Goal: Task Accomplishment & Management: Manage account settings

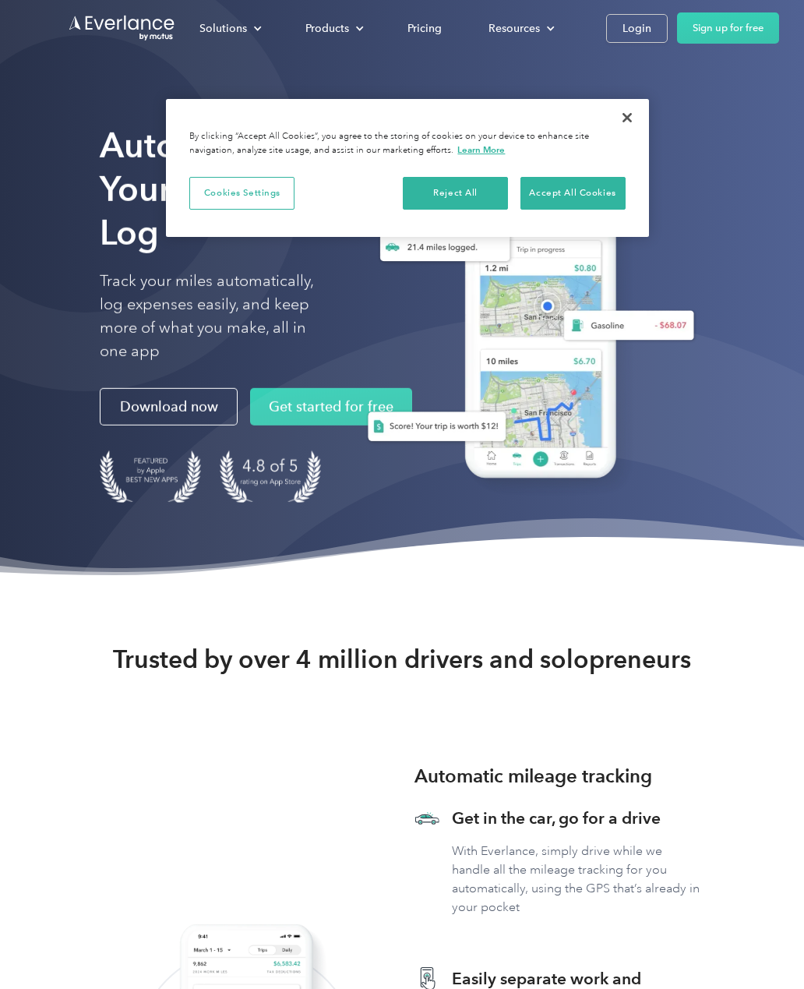
click at [643, 36] on div "Login" at bounding box center [637, 28] width 29 height 19
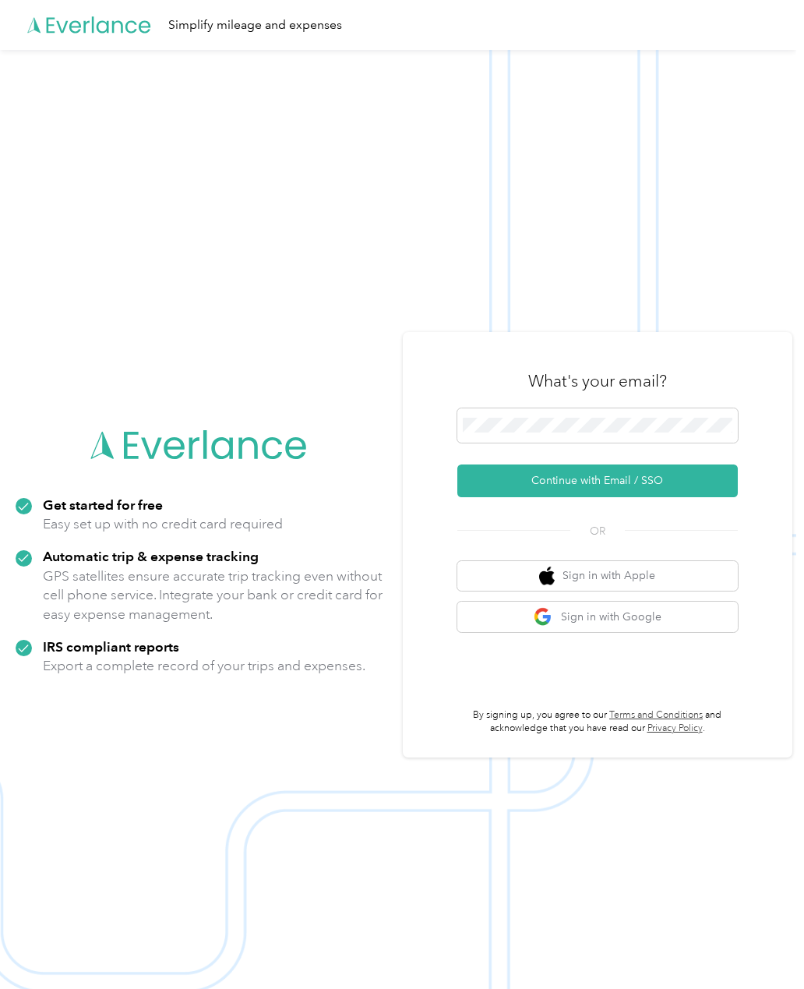
click at [686, 497] on button "Continue with Email / SSO" at bounding box center [597, 480] width 280 height 33
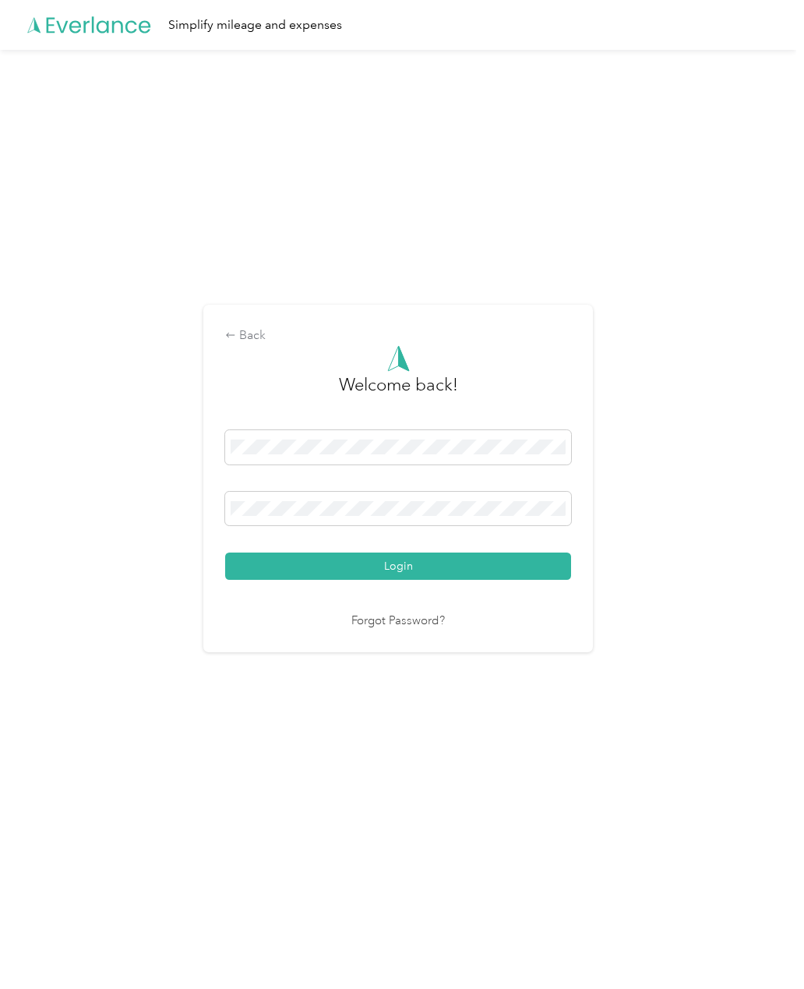
click at [412, 580] on button "Login" at bounding box center [398, 565] width 346 height 27
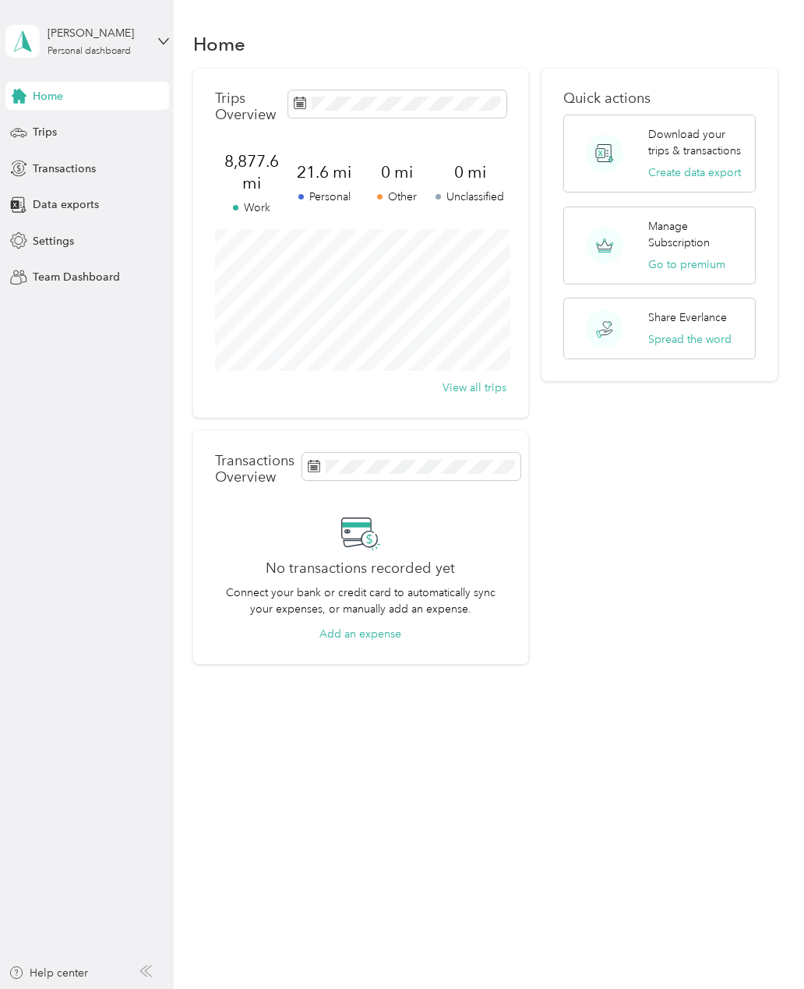
click at [39, 139] on span "Trips" at bounding box center [45, 132] width 24 height 16
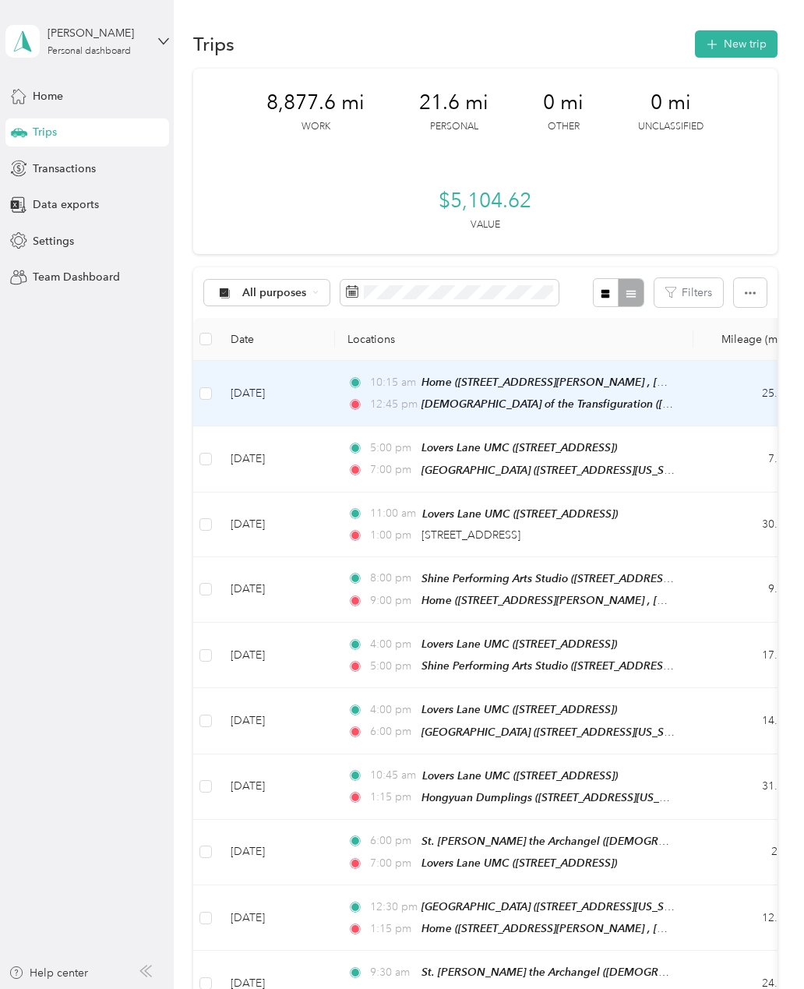
click at [604, 404] on span "Episcopal Church of the Transfiguration (14115 Hillcrest Road, Dallas, Dallas, …" at bounding box center [618, 403] width 393 height 13
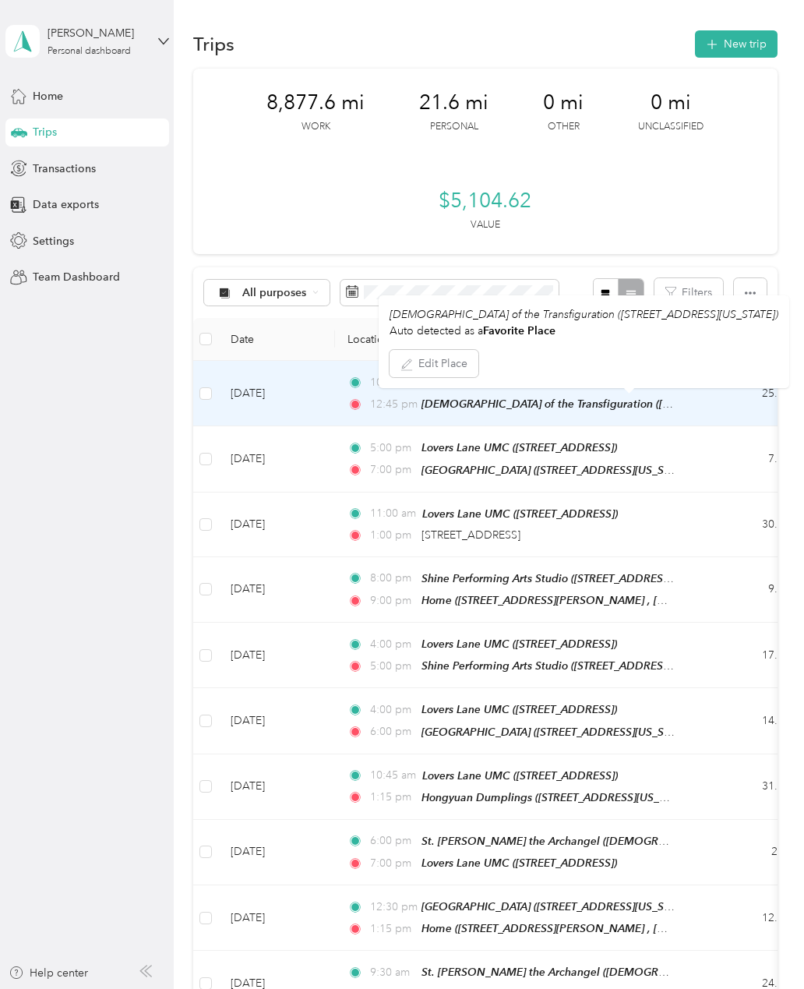
click at [305, 397] on td "Aug 30, 2025" at bounding box center [276, 393] width 117 height 65
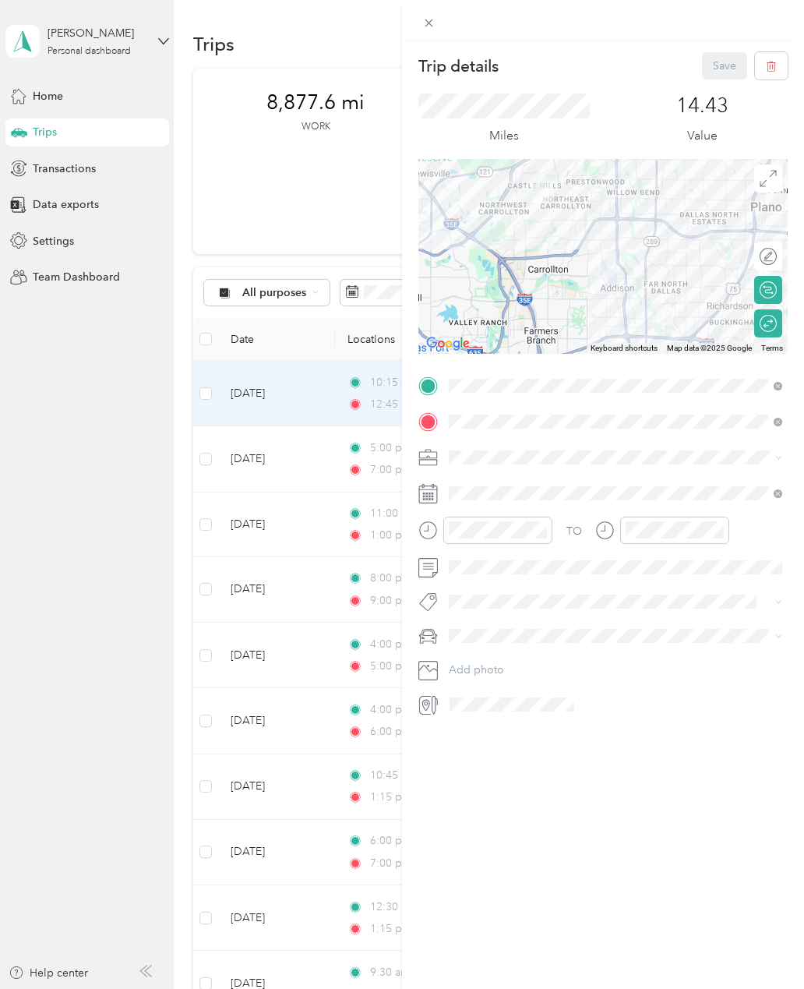
click at [772, 330] on circle at bounding box center [768, 324] width 16 height 16
click at [773, 330] on circle at bounding box center [768, 324] width 16 height 16
click at [768, 329] on icon at bounding box center [768, 323] width 17 height 17
click at [776, 330] on icon at bounding box center [768, 323] width 17 height 17
click at [770, 326] on icon at bounding box center [768, 323] width 17 height 17
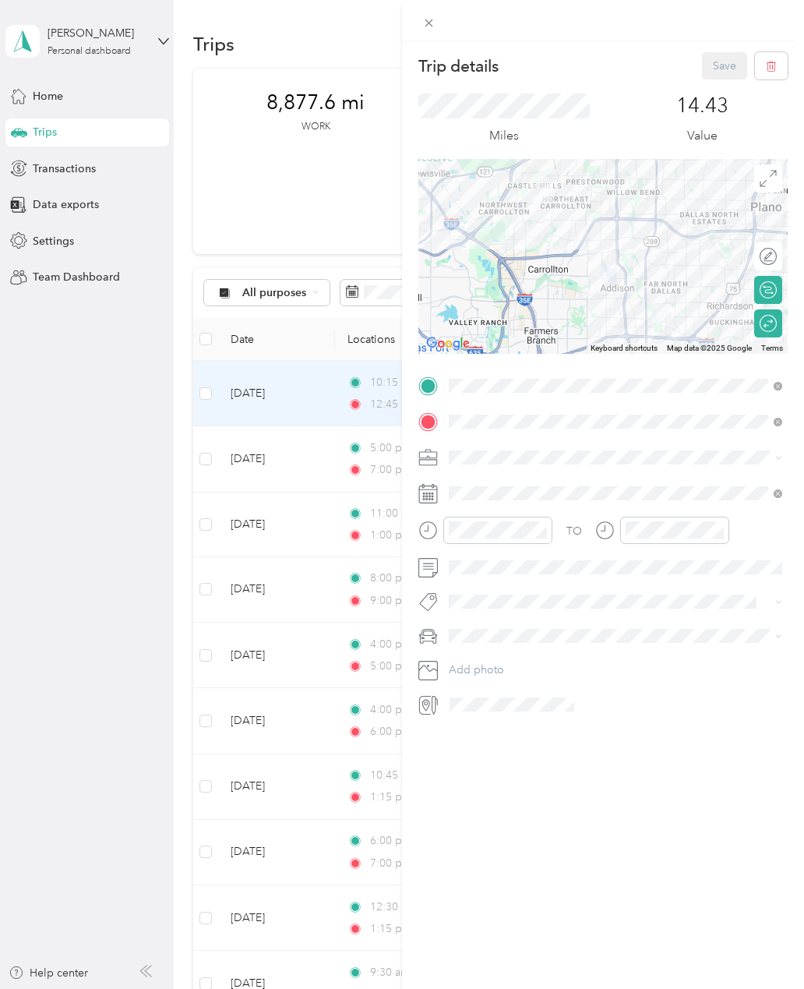
click at [769, 331] on circle at bounding box center [768, 324] width 16 height 16
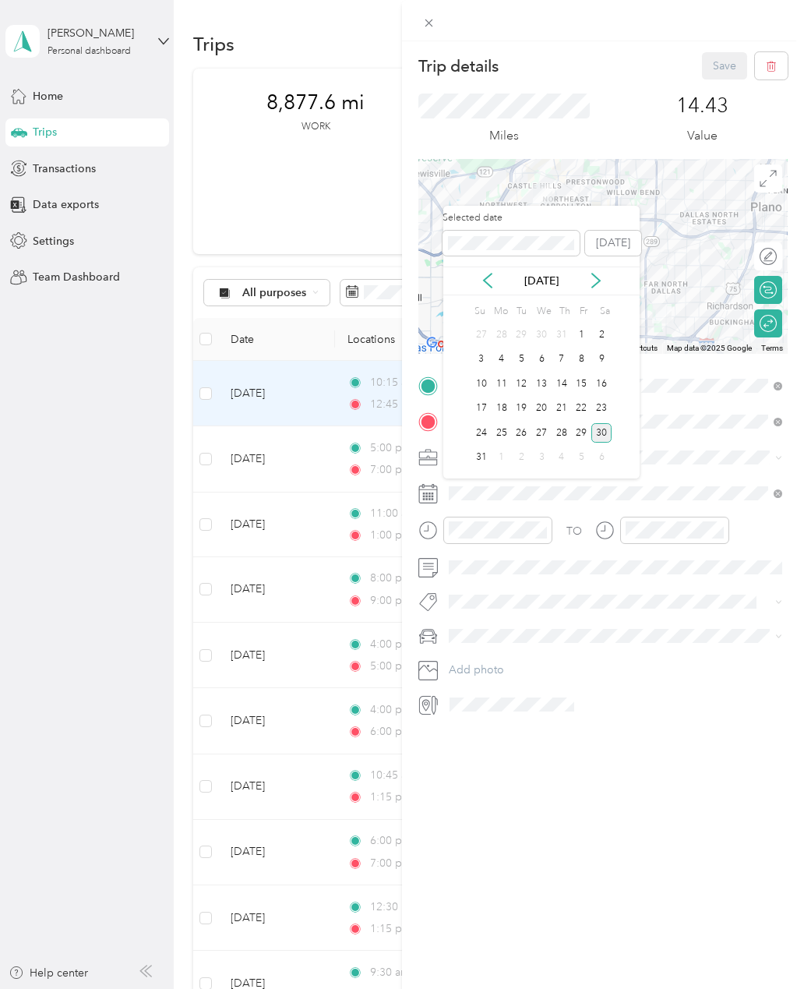
click at [765, 340] on div "Edit route Calculate route Round trip" at bounding box center [768, 295] width 28 height 106
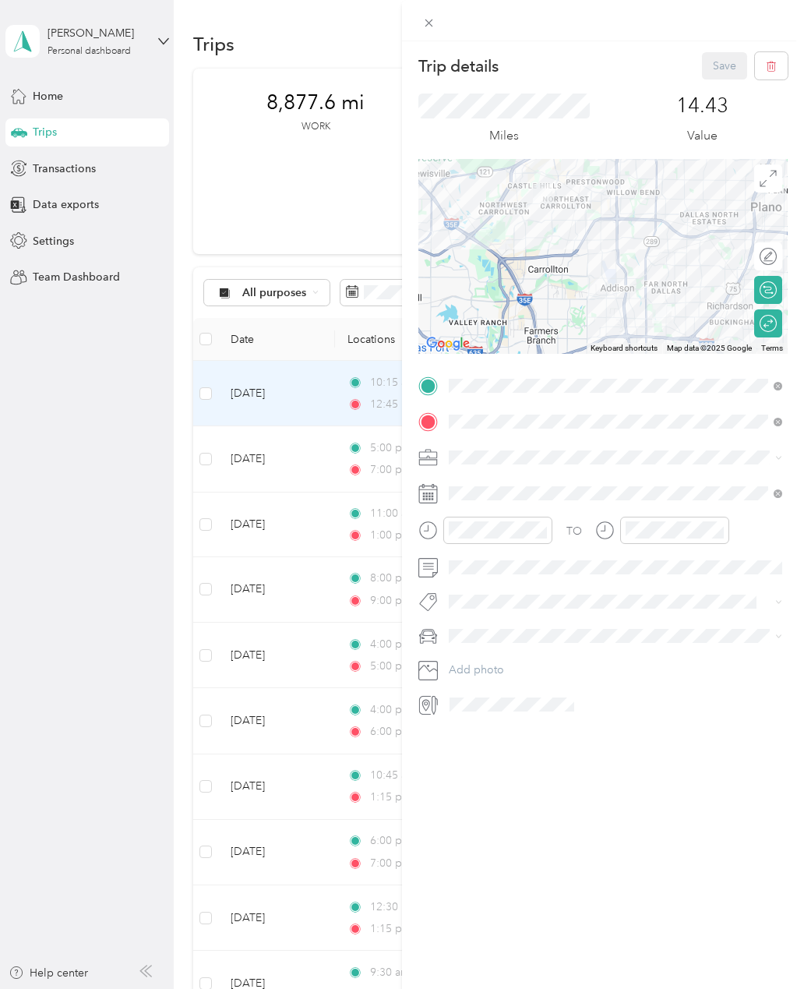
click at [764, 340] on div "Edit route Calculate route Round trip" at bounding box center [768, 295] width 28 height 106
click at [764, 323] on icon at bounding box center [768, 323] width 17 height 17
click at [764, 322] on icon at bounding box center [768, 323] width 17 height 17
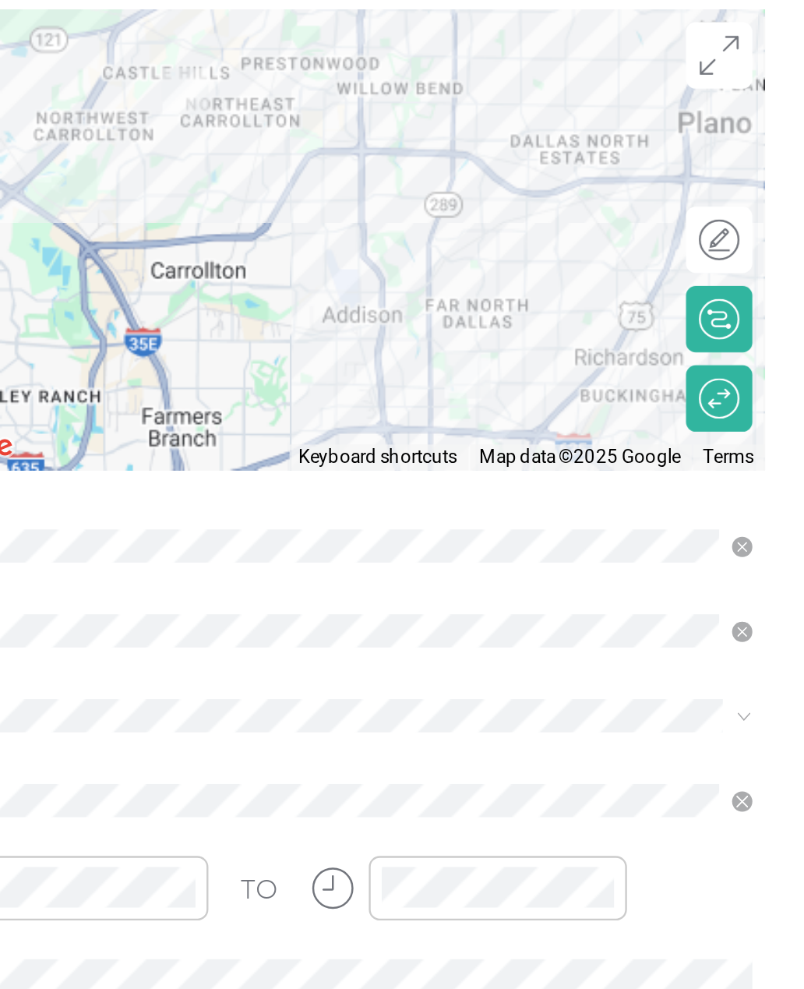
click at [760, 315] on icon at bounding box center [768, 323] width 17 height 17
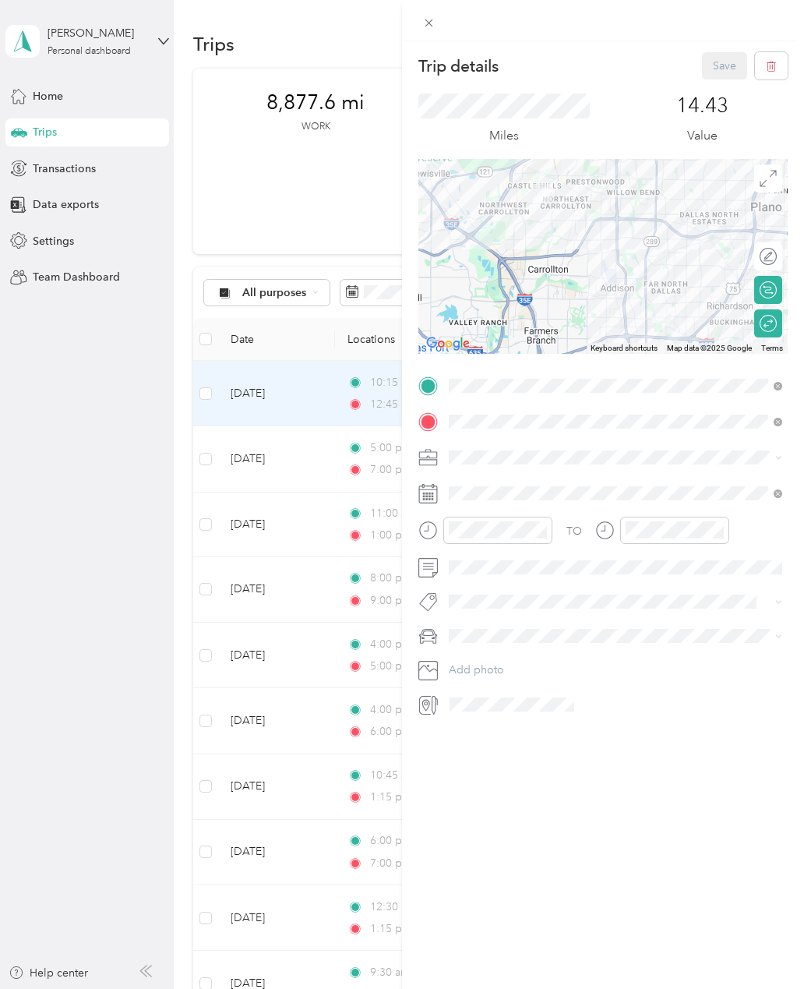
click at [252, 400] on div "Trip details Save This trip cannot be edited because it is either under review,…" at bounding box center [402, 494] width 804 height 989
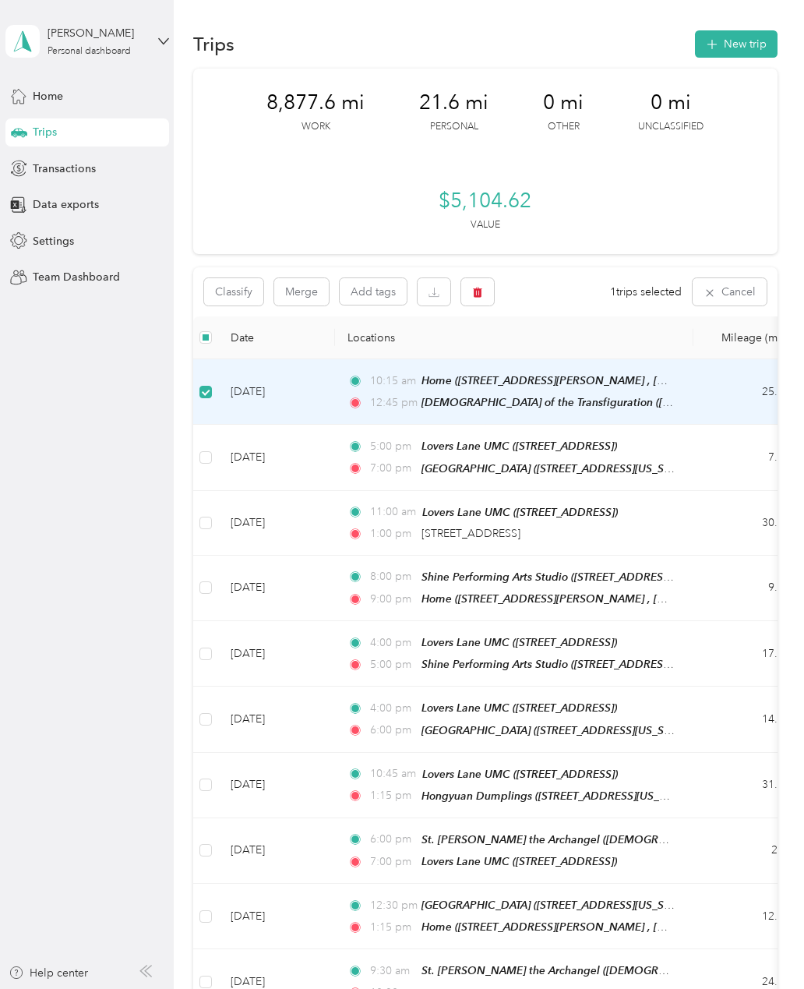
click at [487, 290] on button "button" at bounding box center [477, 291] width 33 height 27
click at [591, 358] on button "Yes" at bounding box center [593, 355] width 30 height 25
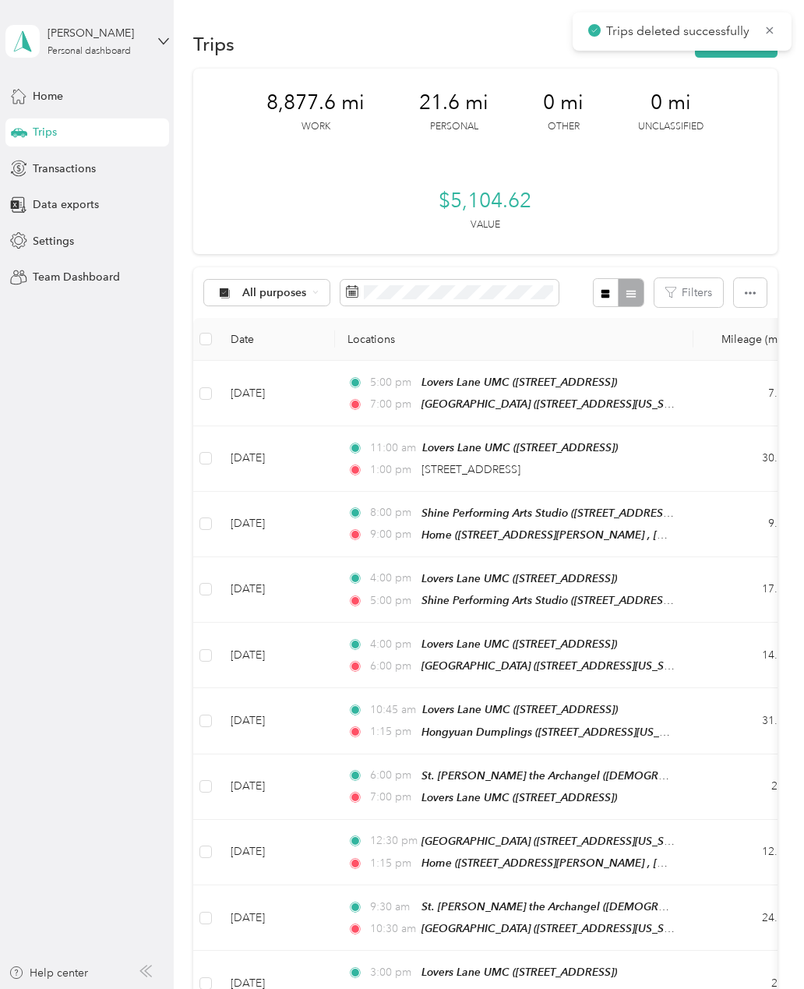
click at [770, 36] on icon at bounding box center [770, 30] width 12 height 14
click at [775, 32] on button "New trip" at bounding box center [736, 43] width 83 height 27
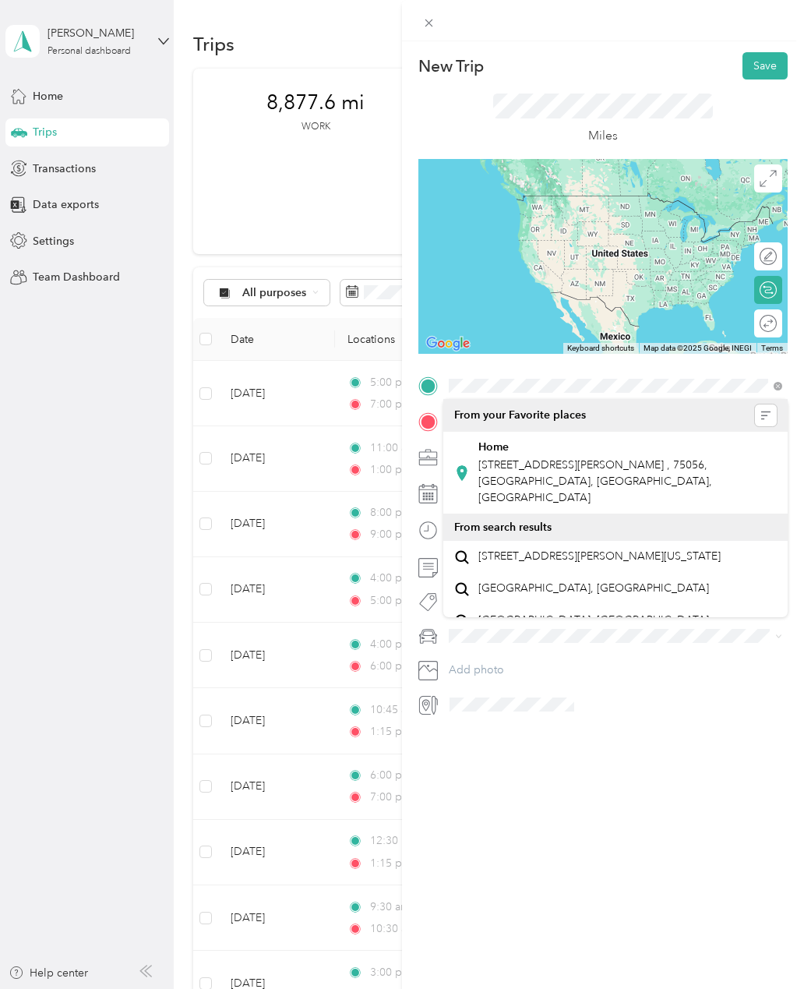
click at [612, 471] on span "2516 Sir Turquin Ln, Lewisville, TX, United States , 75056, Lewisville, TX, Uni…" at bounding box center [595, 481] width 234 height 46
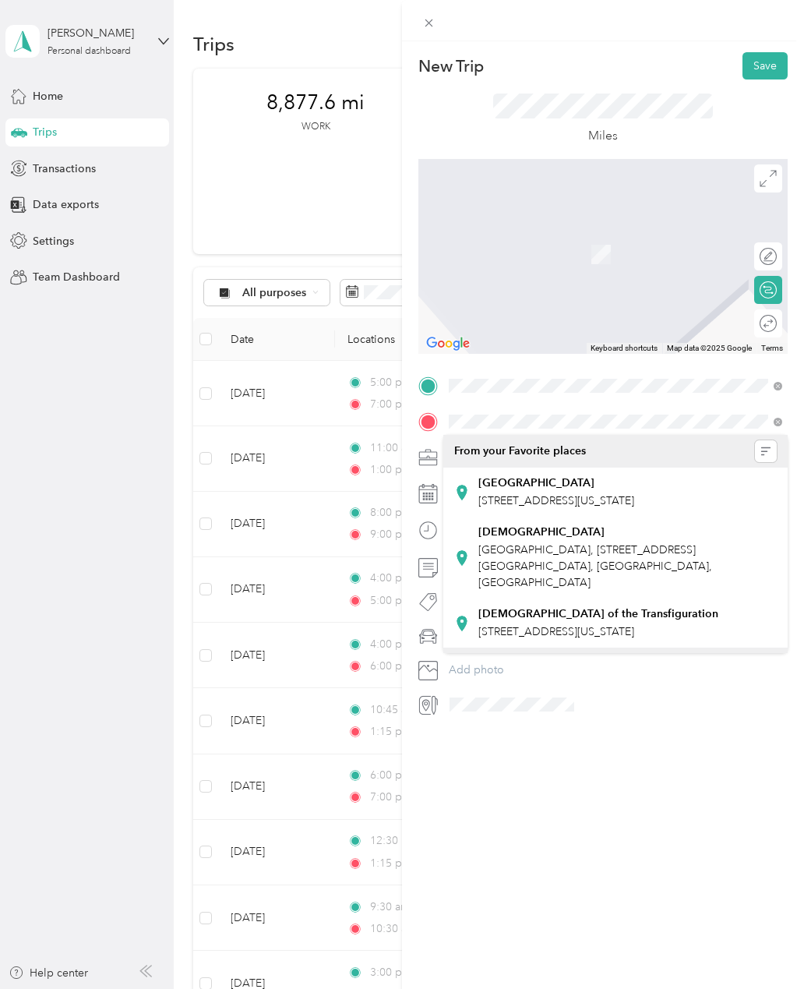
click at [613, 625] on span "14115 Hillcrest Road, Dallas, 75254, Dallas, Texas, United States" at bounding box center [556, 631] width 156 height 13
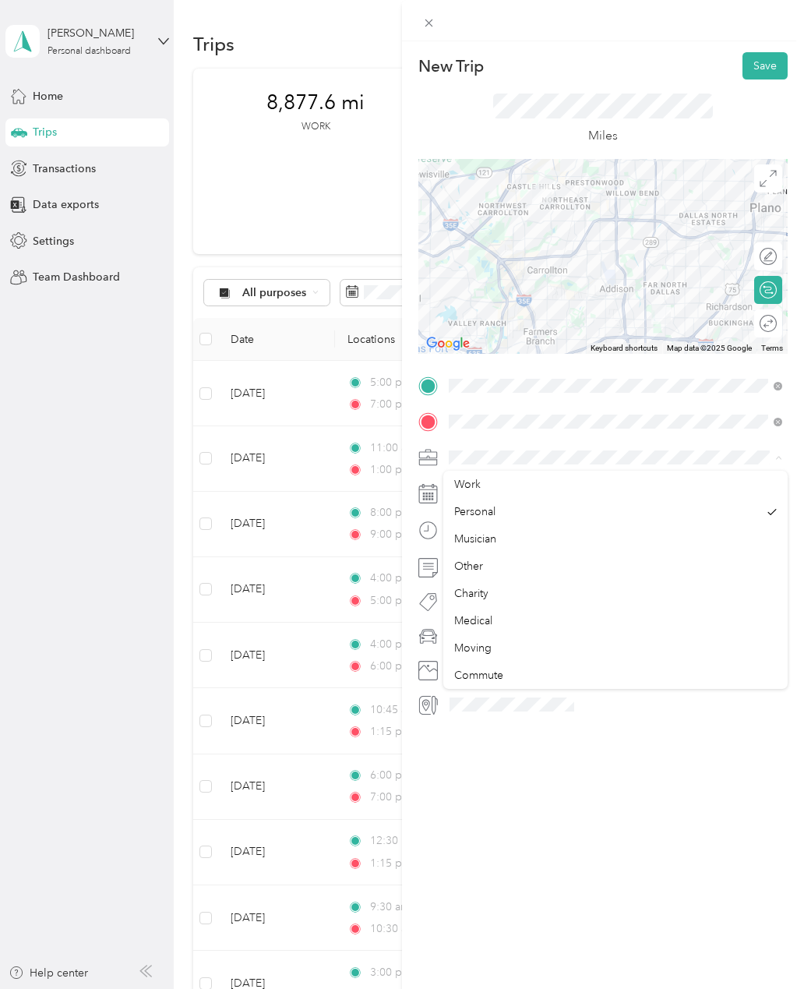
click at [503, 541] on div "Musician" at bounding box center [615, 539] width 323 height 16
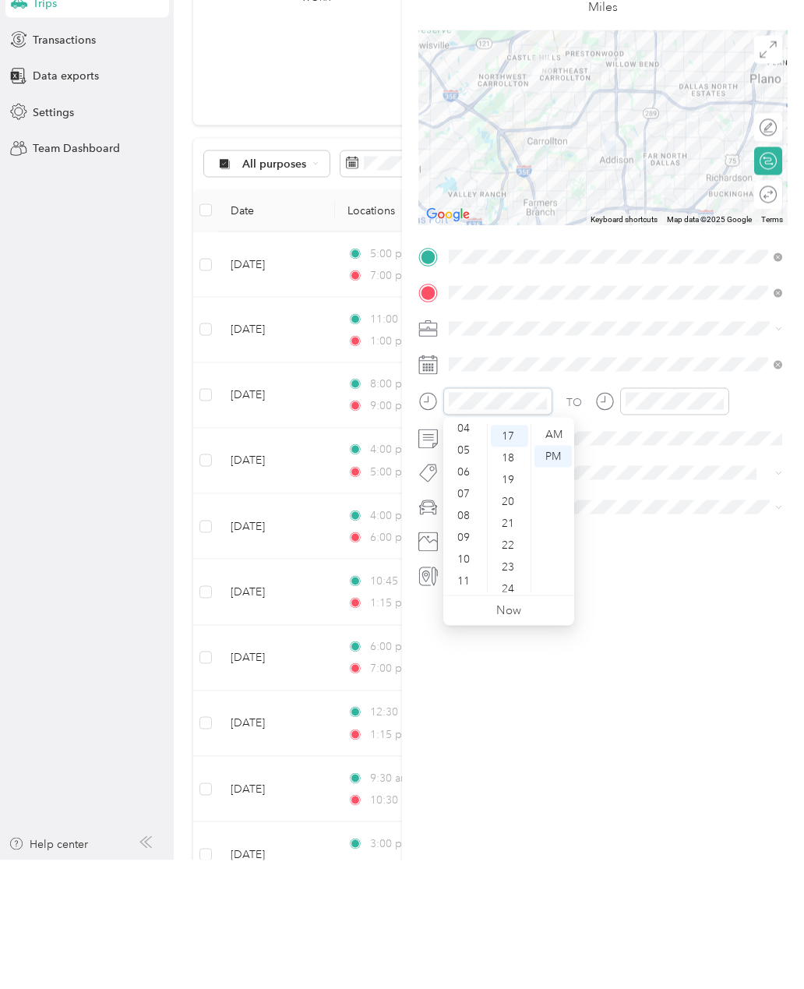
scroll to position [93, 0]
click at [467, 677] on div "10" at bounding box center [464, 688] width 37 height 22
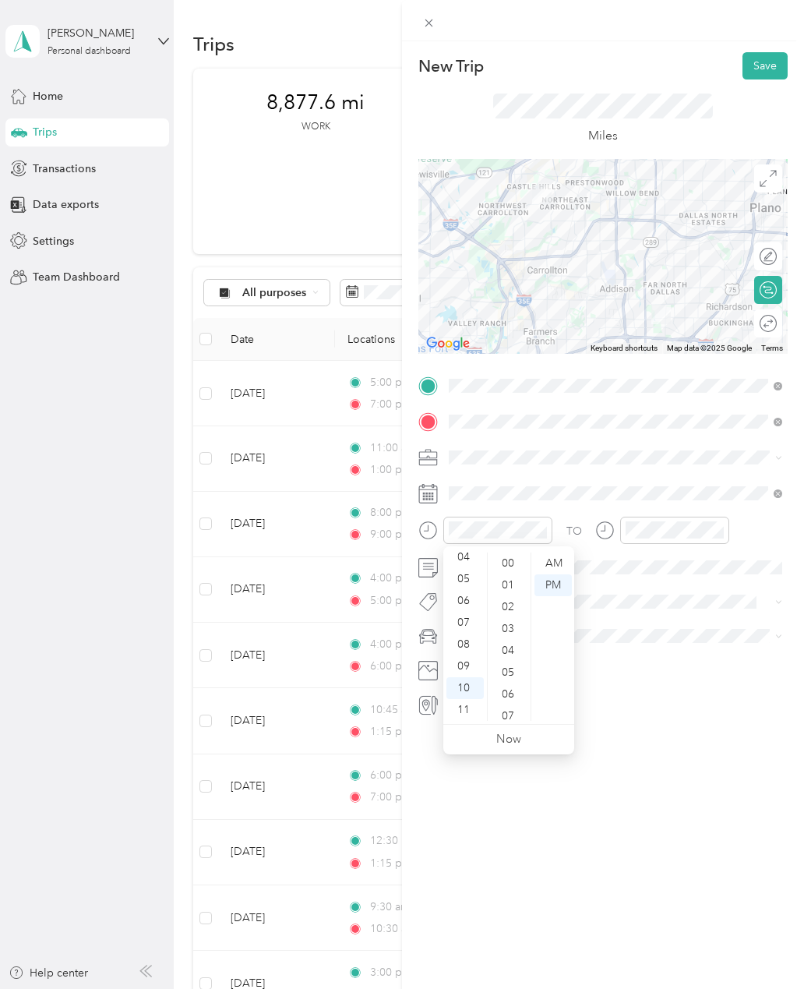
scroll to position [0, 0]
click at [511, 555] on div "00" at bounding box center [509, 563] width 37 height 22
click at [556, 567] on div "AM" at bounding box center [552, 563] width 37 height 22
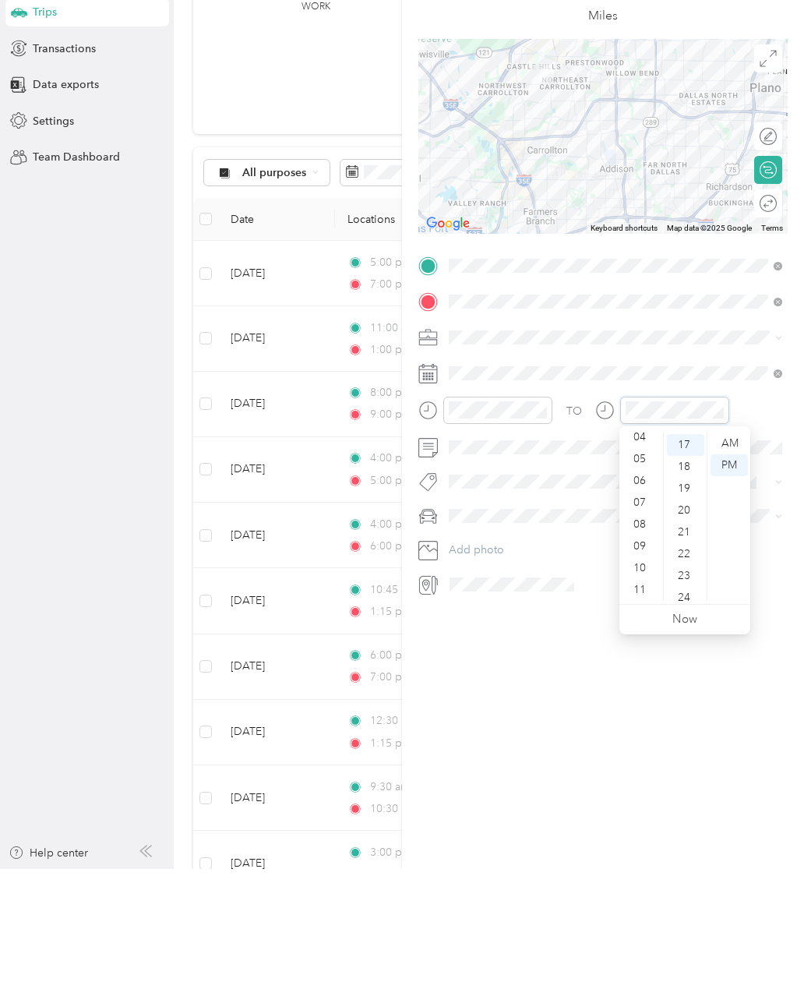
scroll to position [93, 0]
click at [645, 699] on div "11" at bounding box center [641, 710] width 37 height 22
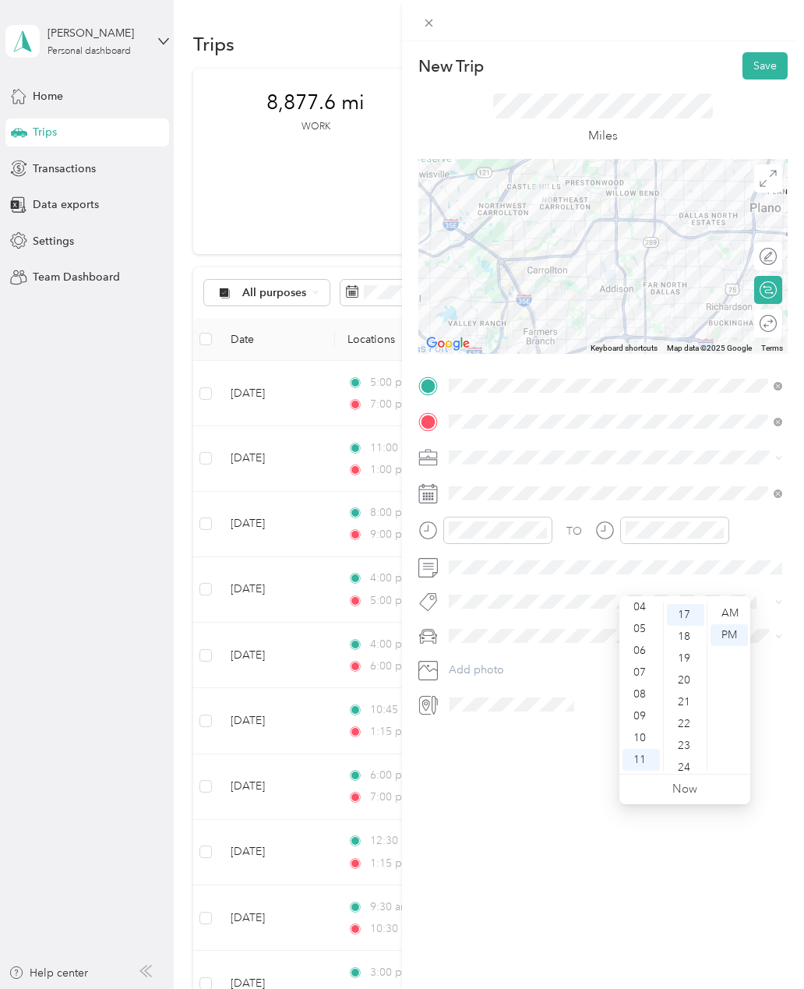
click at [642, 749] on div "11" at bounding box center [641, 760] width 37 height 22
click at [693, 628] on div "20" at bounding box center [685, 630] width 37 height 22
click at [690, 562] on div "00" at bounding box center [685, 563] width 37 height 22
click at [742, 561] on div "AM" at bounding box center [729, 563] width 37 height 22
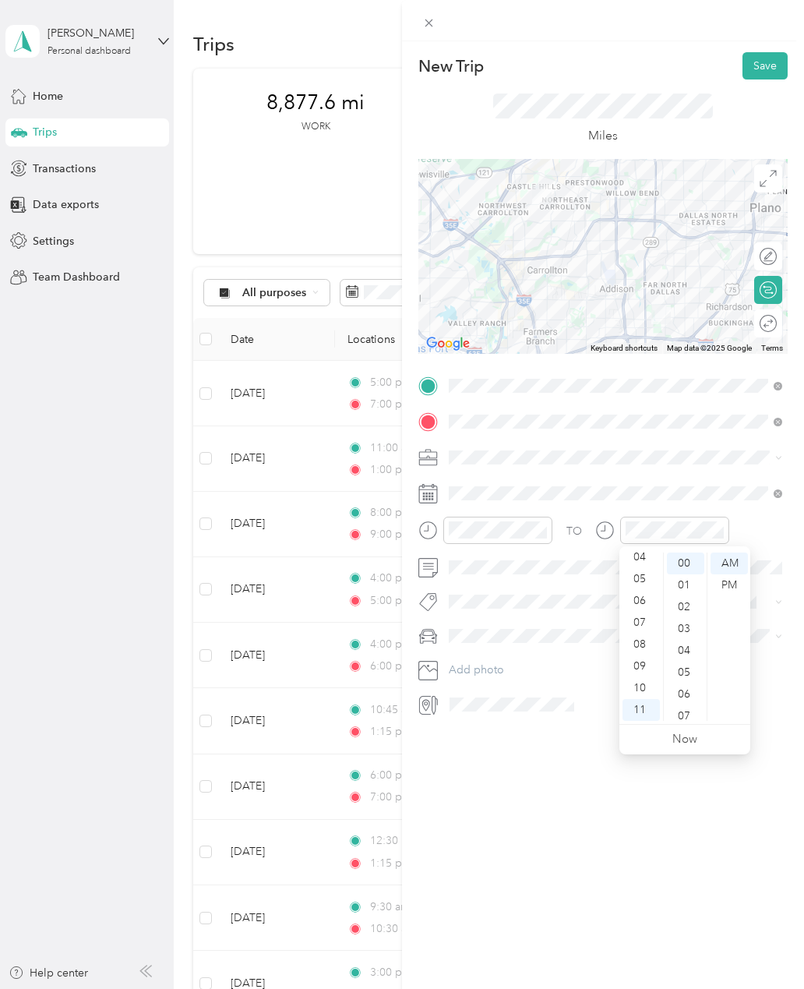
click at [776, 56] on button "Save" at bounding box center [765, 65] width 45 height 27
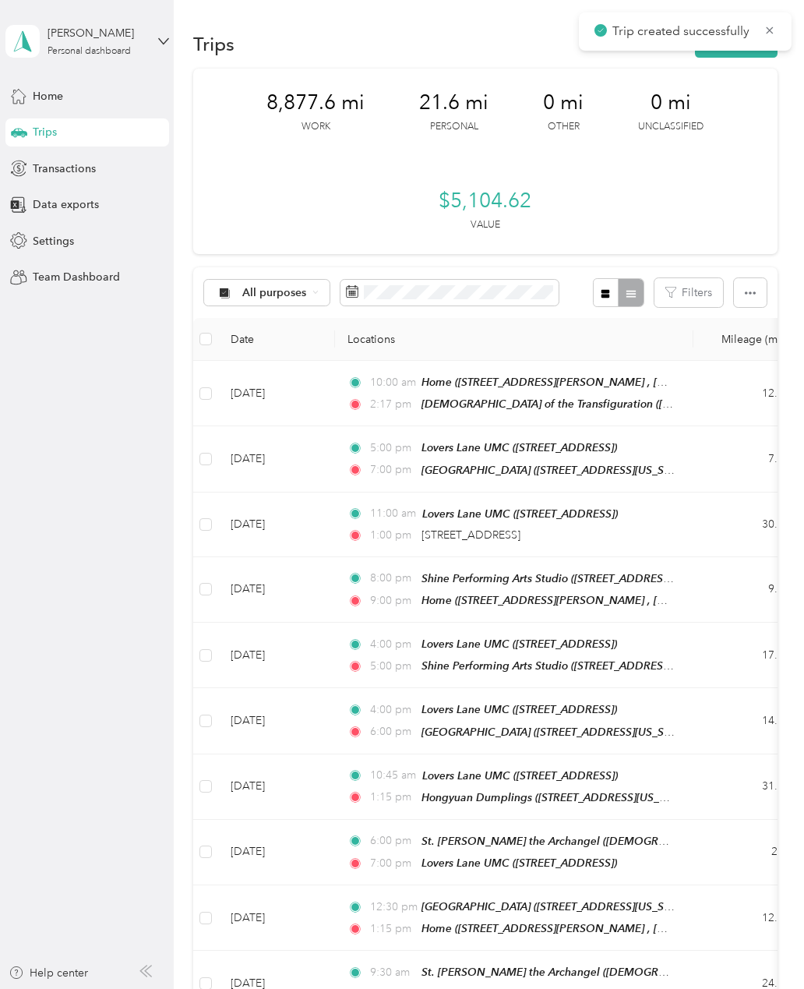
scroll to position [50, 0]
click at [773, 23] on icon at bounding box center [770, 30] width 12 height 14
click at [759, 37] on button "New trip" at bounding box center [736, 43] width 83 height 27
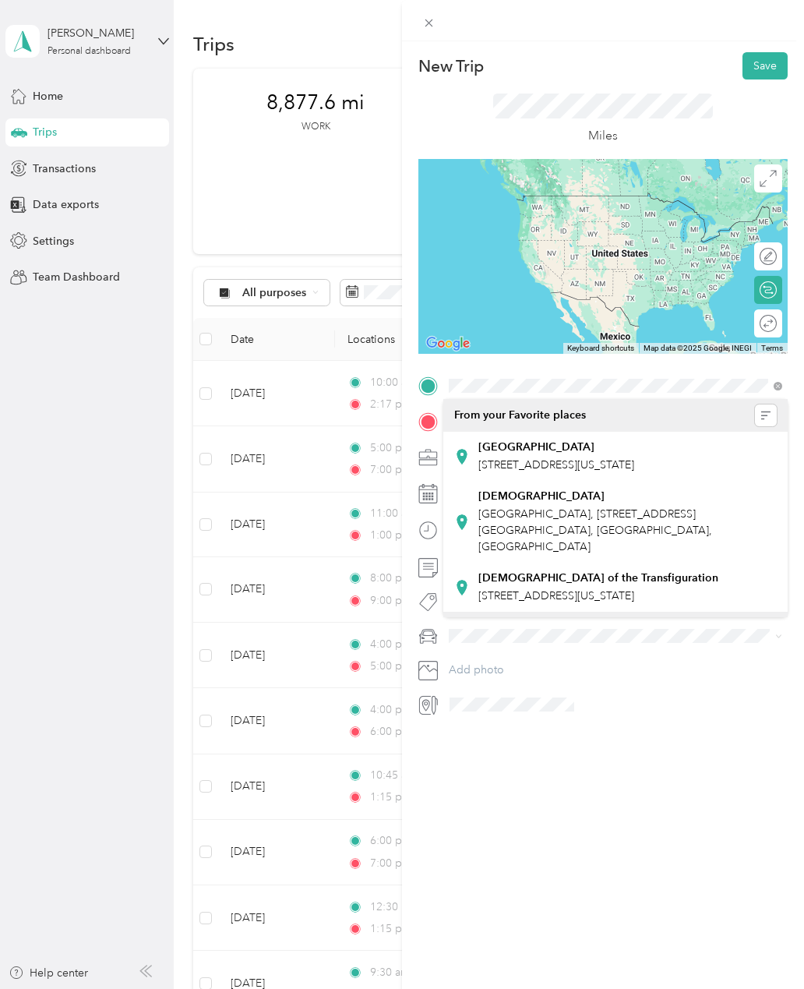
click at [602, 589] on span "14115 Hillcrest Road, Dallas, 75254, Dallas, Texas, United States" at bounding box center [556, 595] width 156 height 13
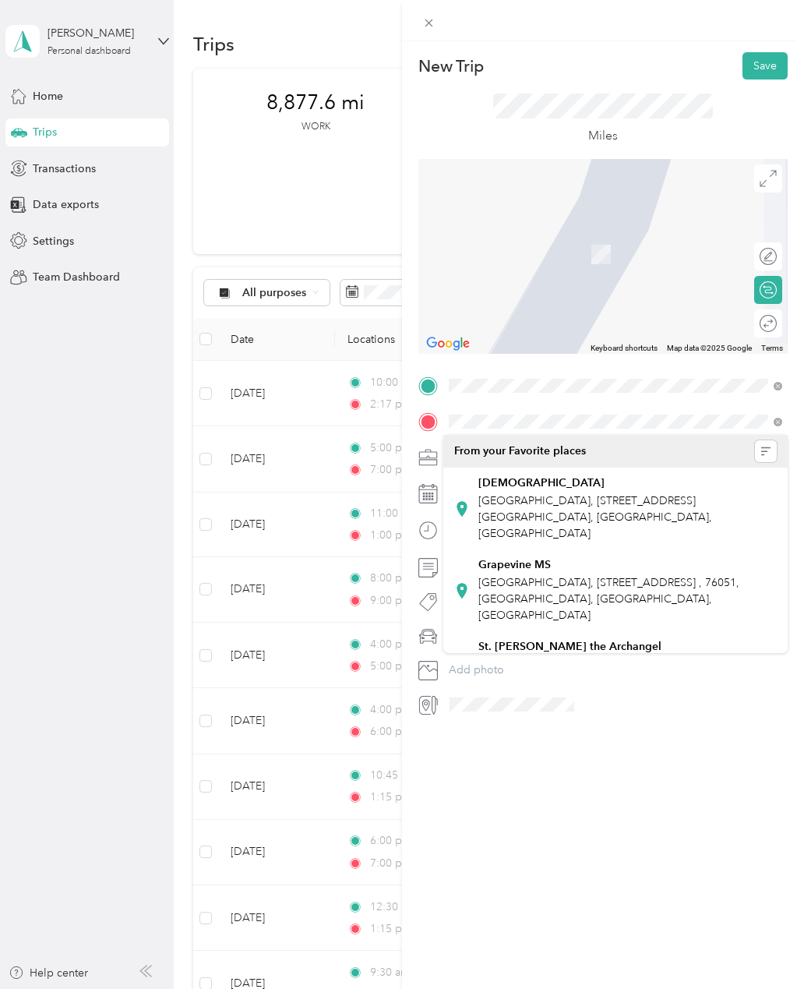
click at [571, 658] on span "St Gabriel the Archangel Catholic Community, 110 St Gabriel Way, McKinney, TX 7…" at bounding box center [617, 689] width 278 height 62
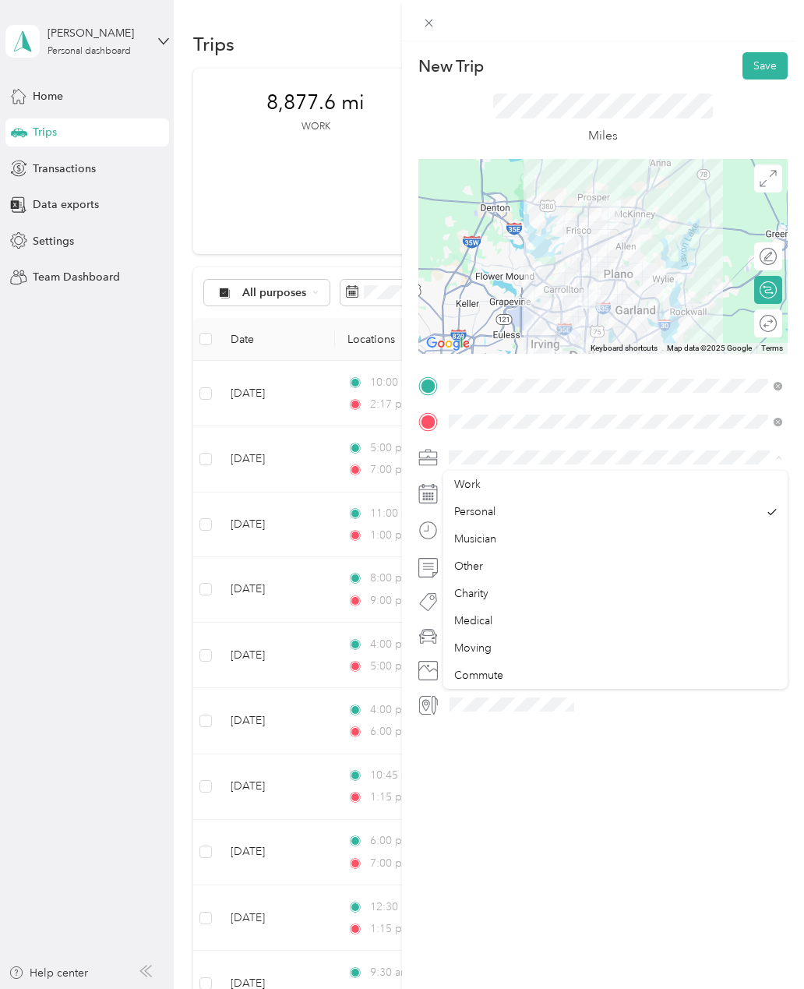
click at [527, 538] on div "Musician" at bounding box center [615, 539] width 323 height 16
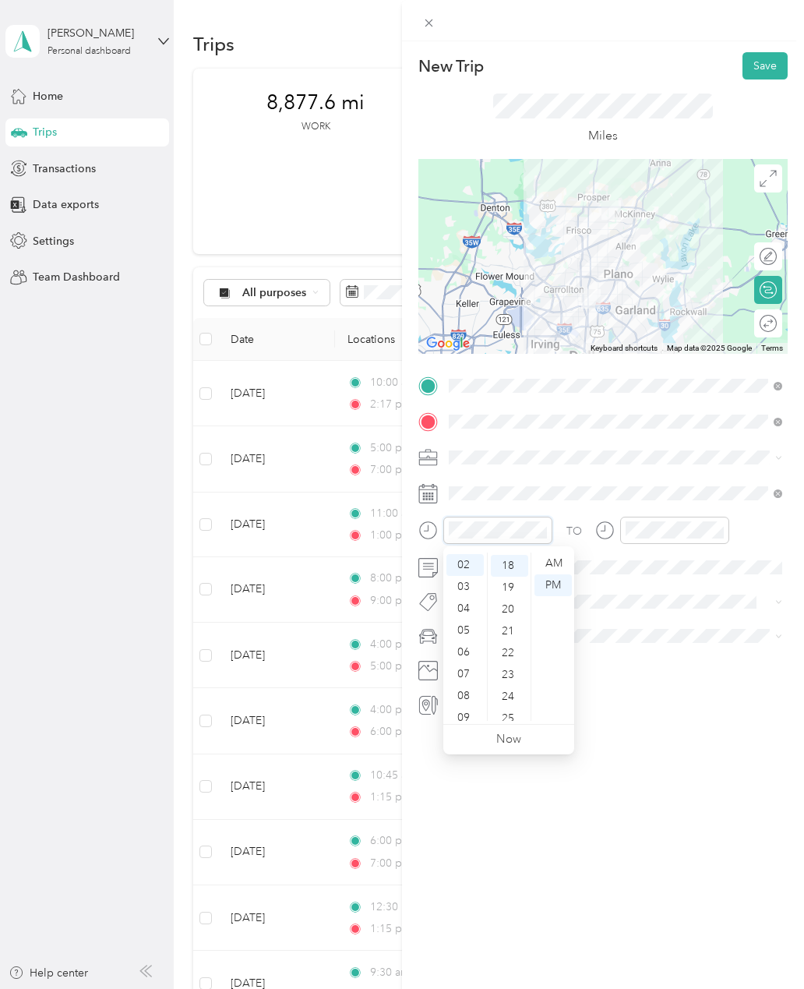
scroll to position [391, 0]
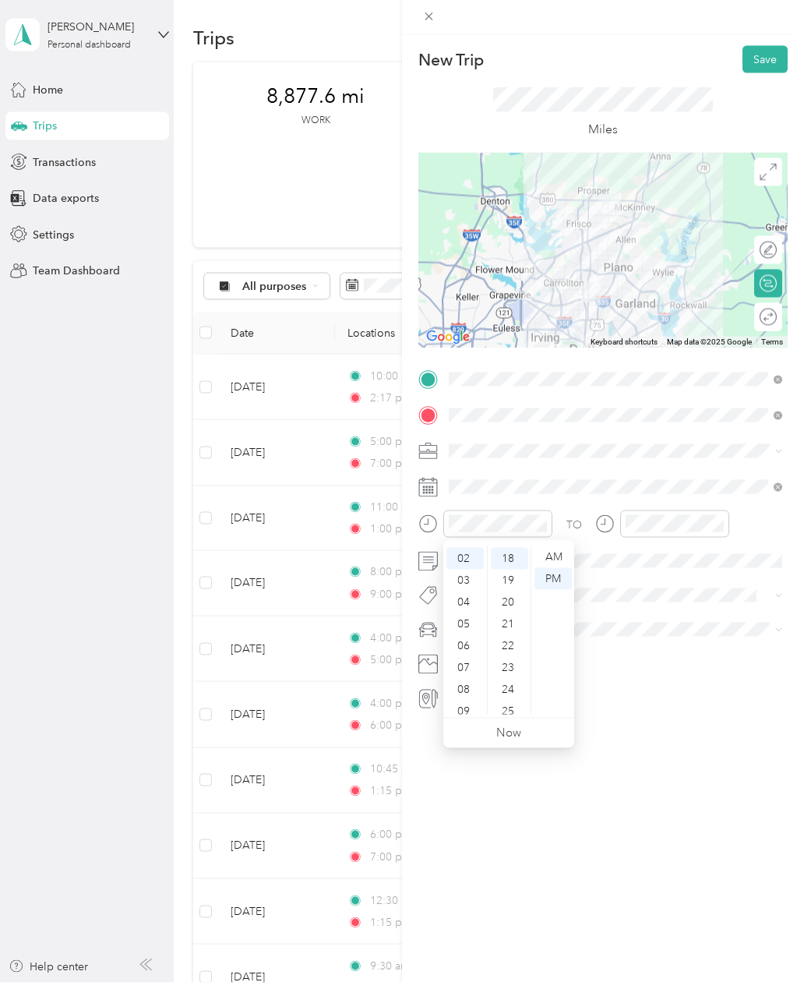
click at [469, 578] on div "03" at bounding box center [464, 587] width 37 height 22
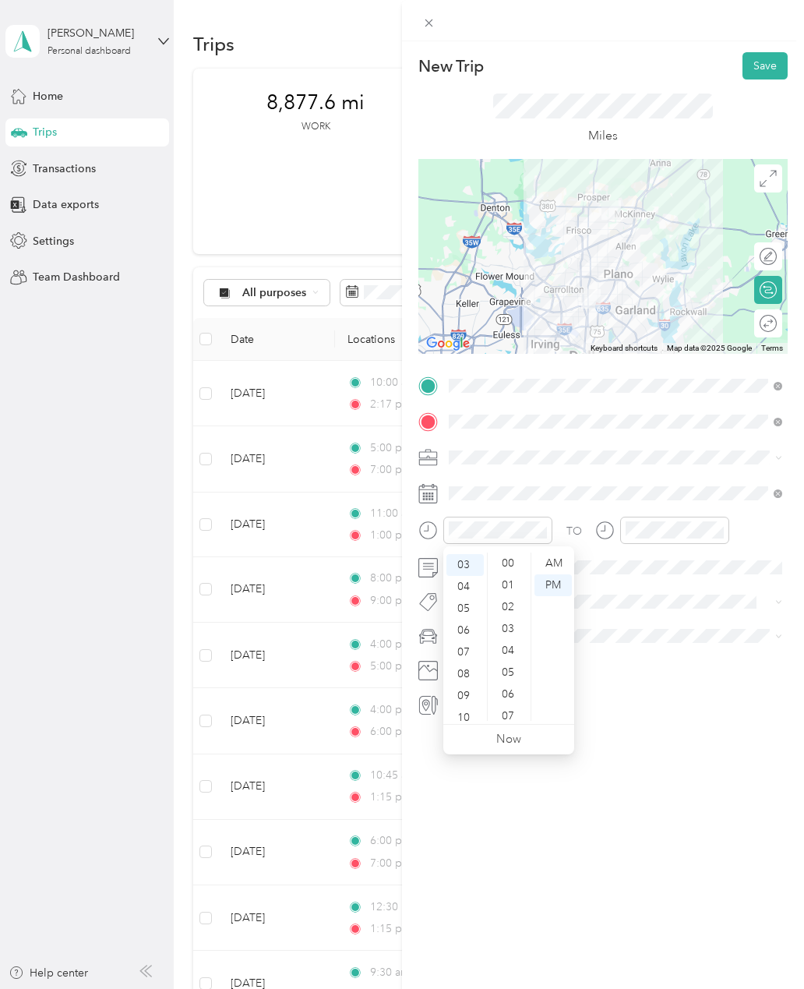
scroll to position [0, 0]
click at [506, 561] on div "00" at bounding box center [509, 563] width 37 height 22
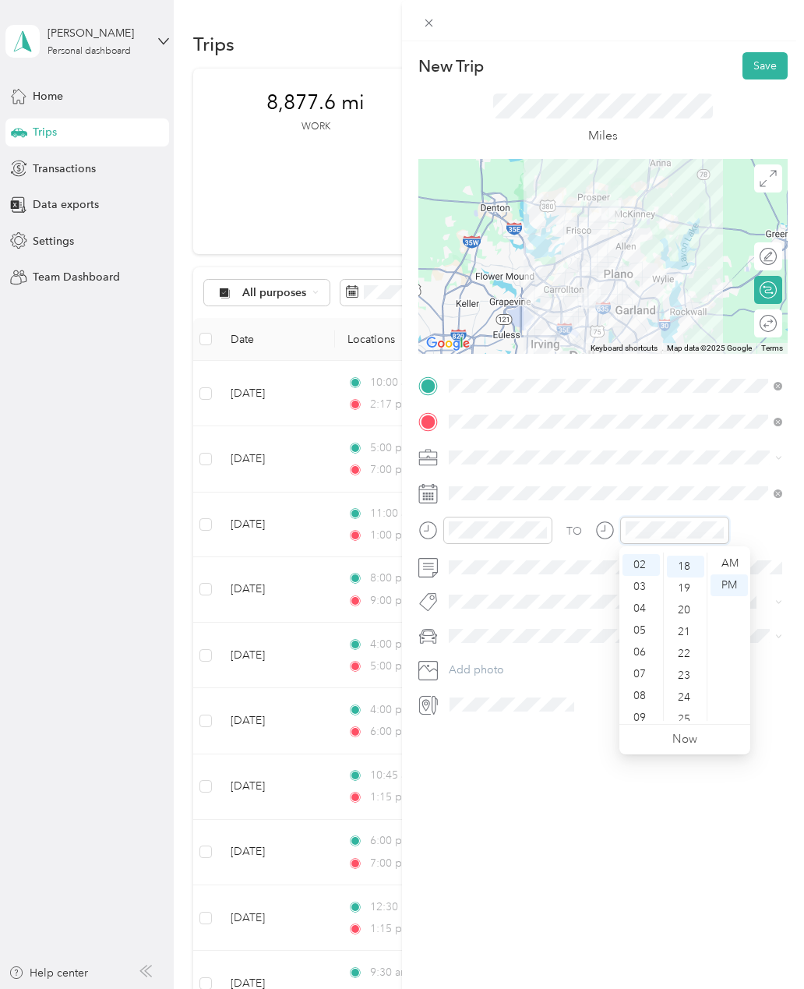
scroll to position [391, 0]
click at [644, 607] on div "04" at bounding box center [641, 609] width 37 height 22
click at [695, 565] on div "00" at bounding box center [685, 563] width 37 height 22
click at [781, 62] on button "Save" at bounding box center [765, 65] width 45 height 27
